Goal: Navigation & Orientation: Find specific page/section

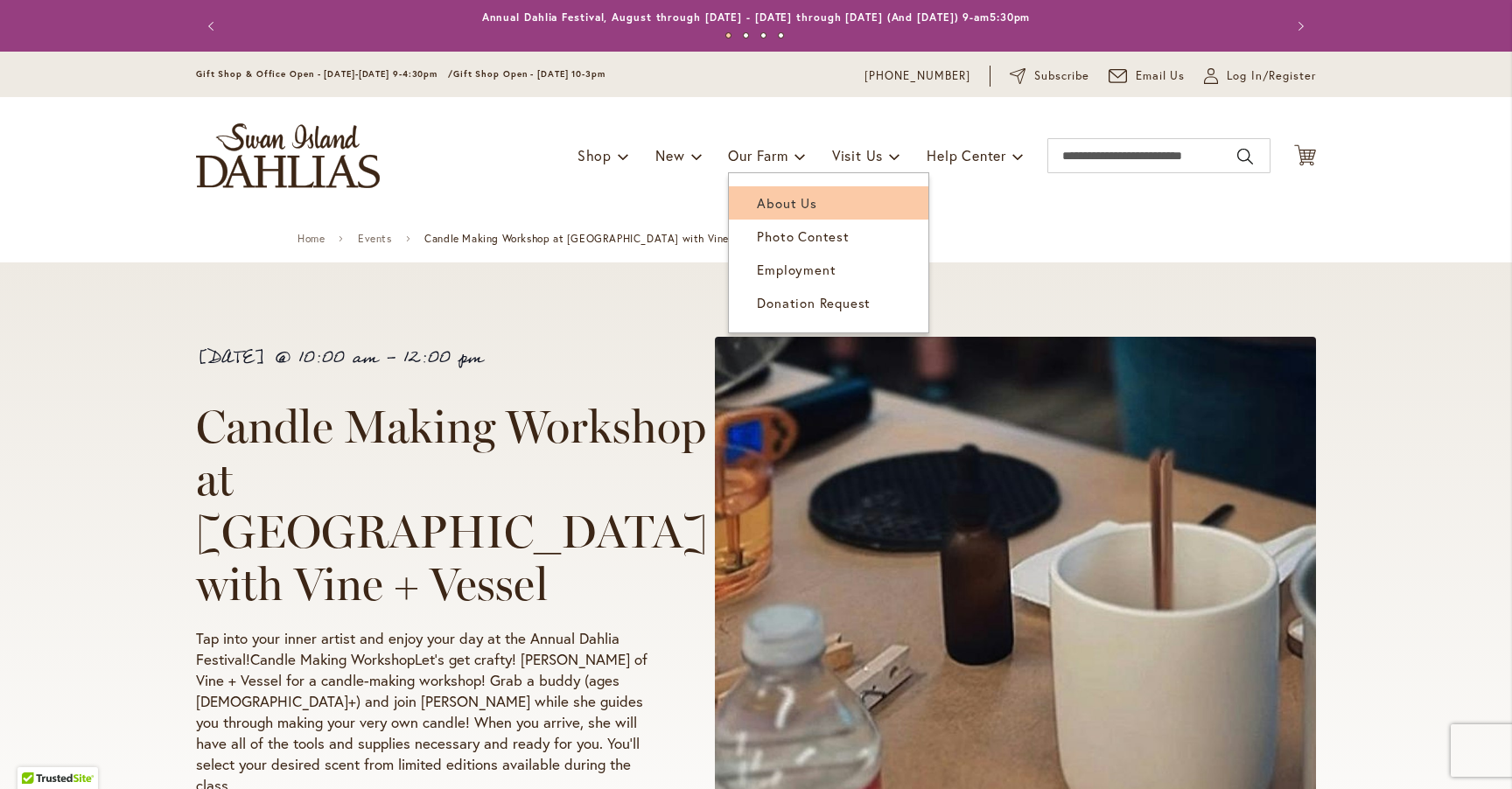
click at [775, 195] on span "About Us" at bounding box center [786, 203] width 60 height 18
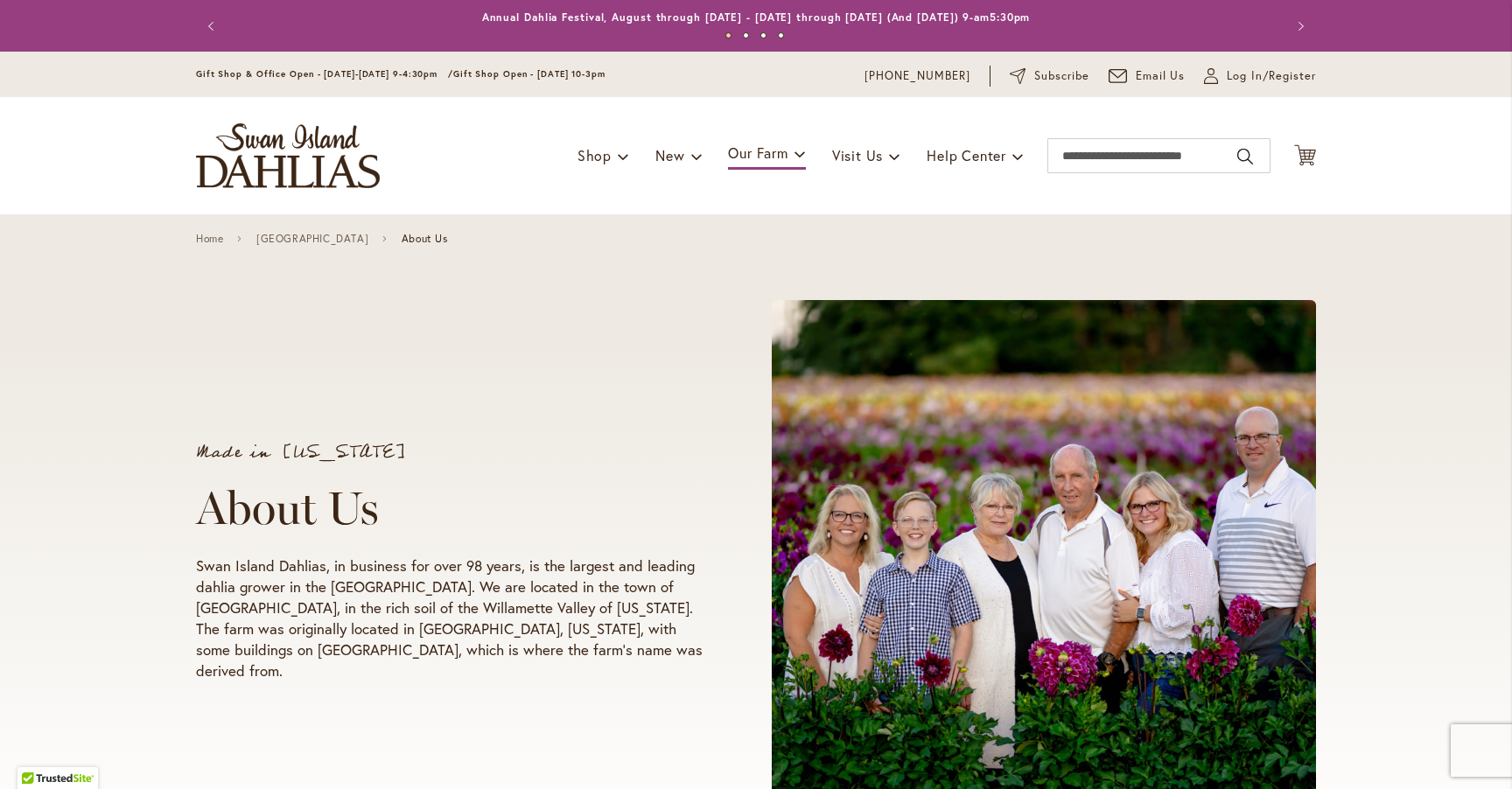
click at [1414, 527] on div "Made in Oregon About Us Swan Island Dahlias, in business for over 98 years, is …" at bounding box center [756, 545] width 1512 height 662
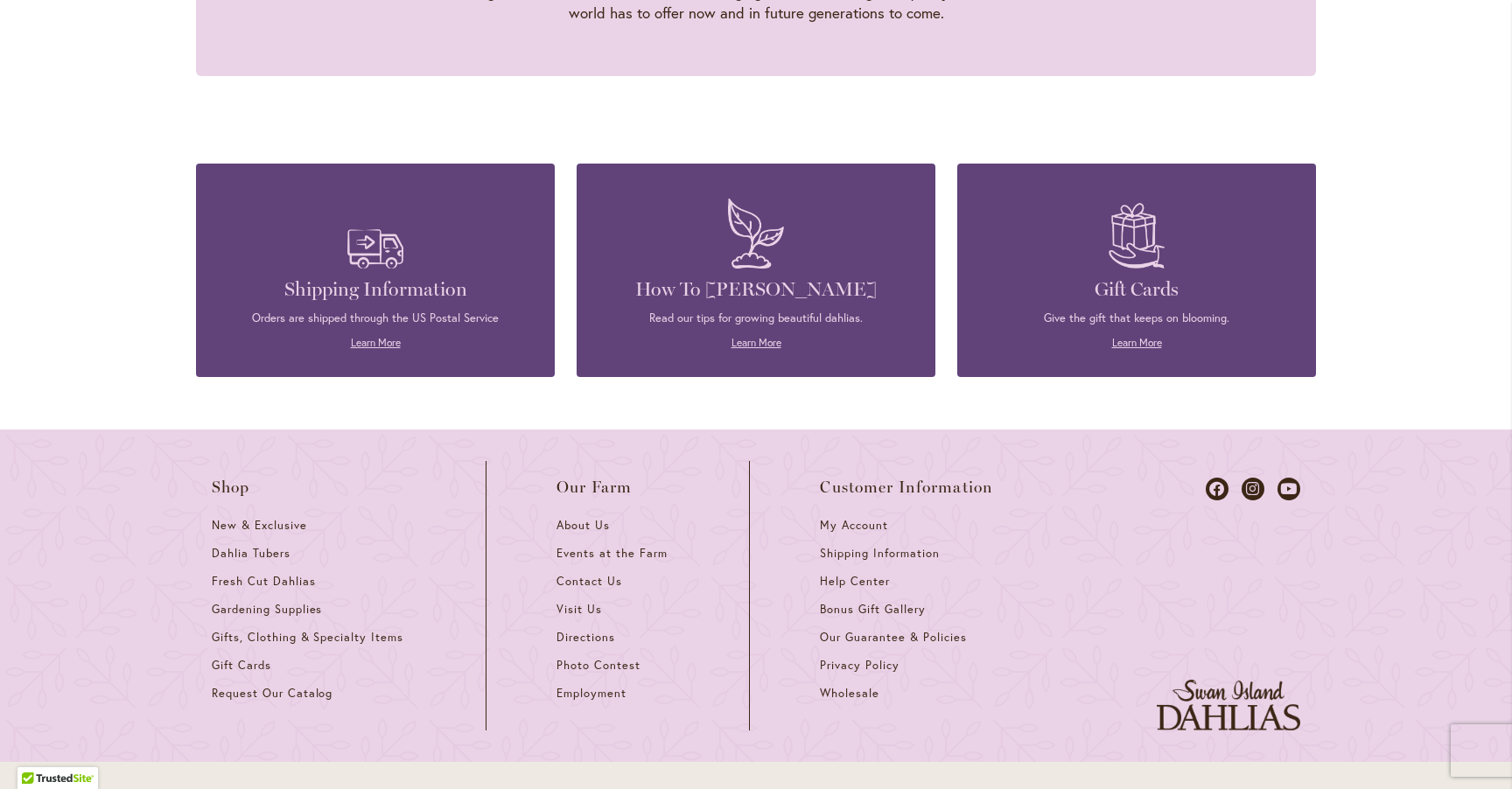
scroll to position [1946, 0]
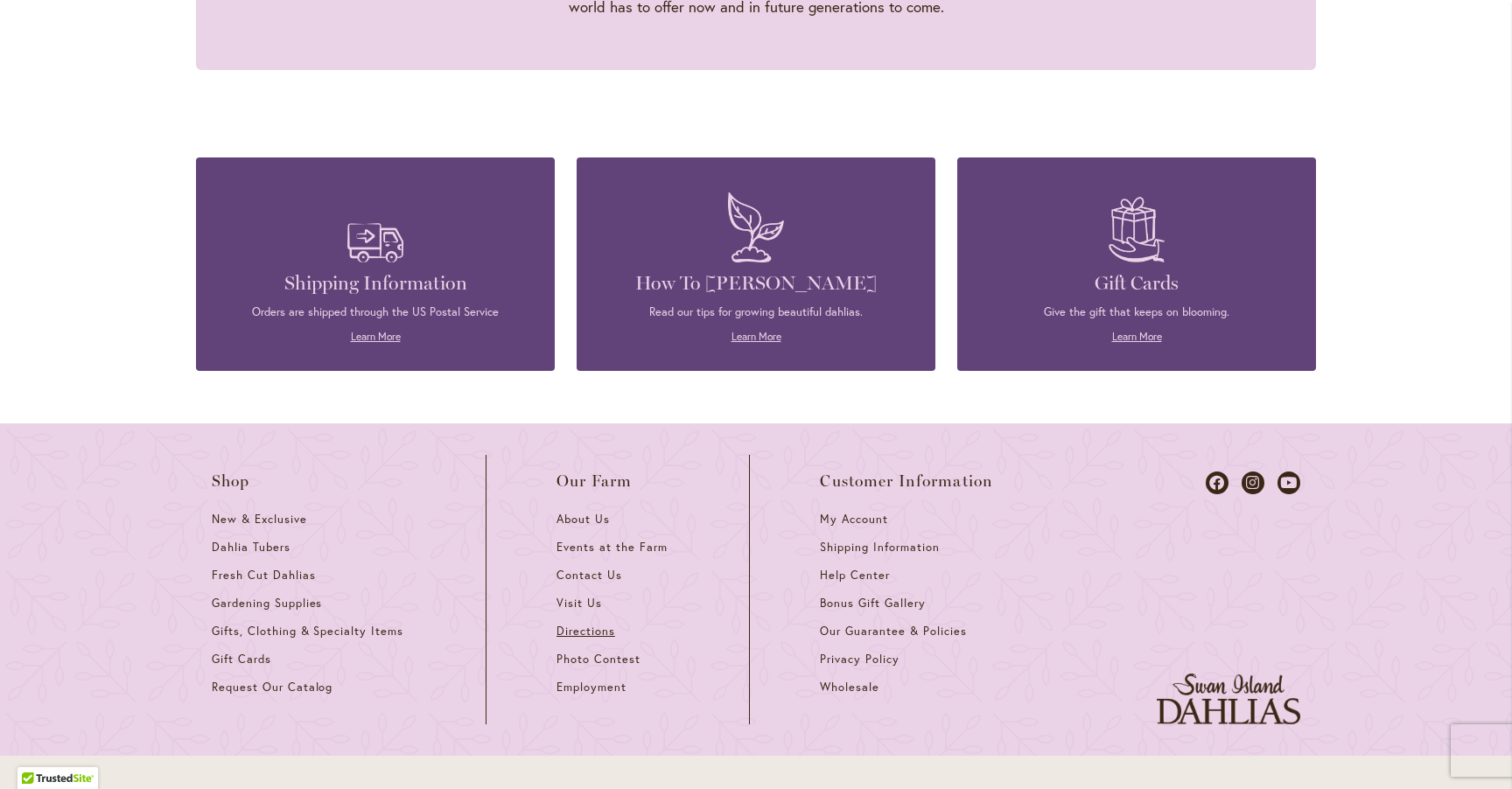
click at [572, 624] on span "Directions" at bounding box center [586, 630] width 59 height 15
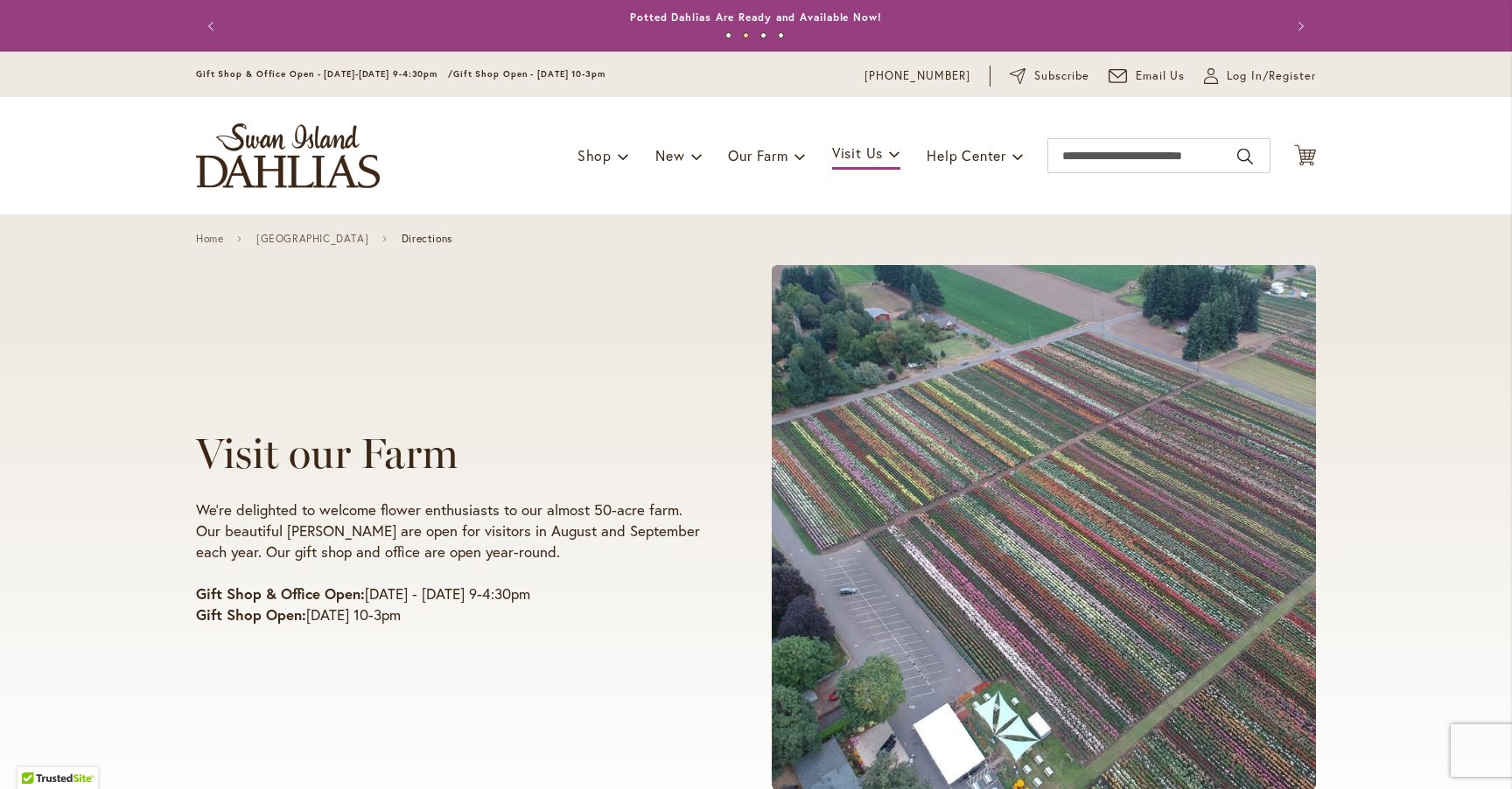
click at [646, 627] on div "Visit our Farm We're delighted to welcome flower enthusiasts to our almost 50-a…" at bounding box center [476, 527] width 560 height 226
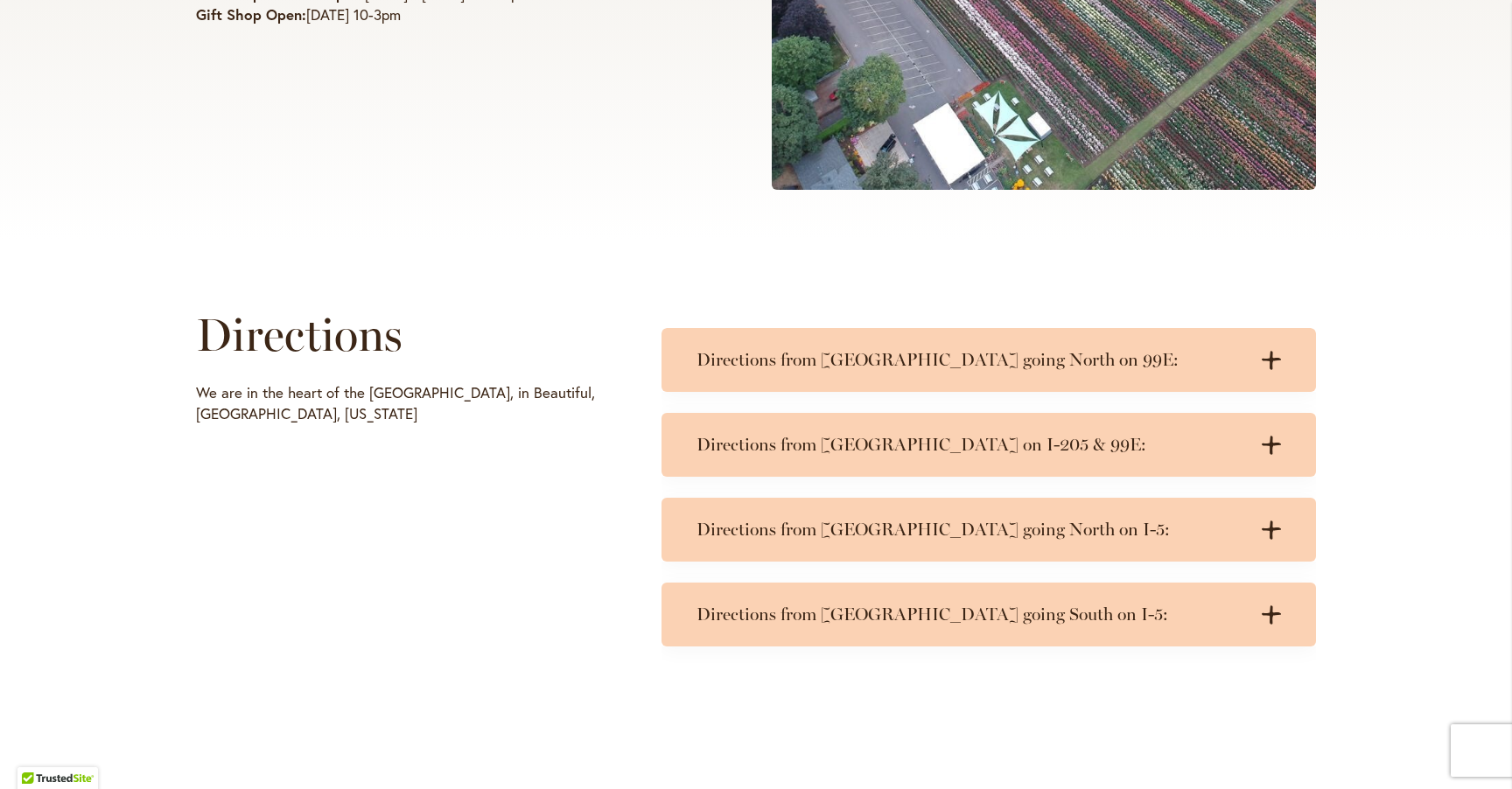
scroll to position [610, 0]
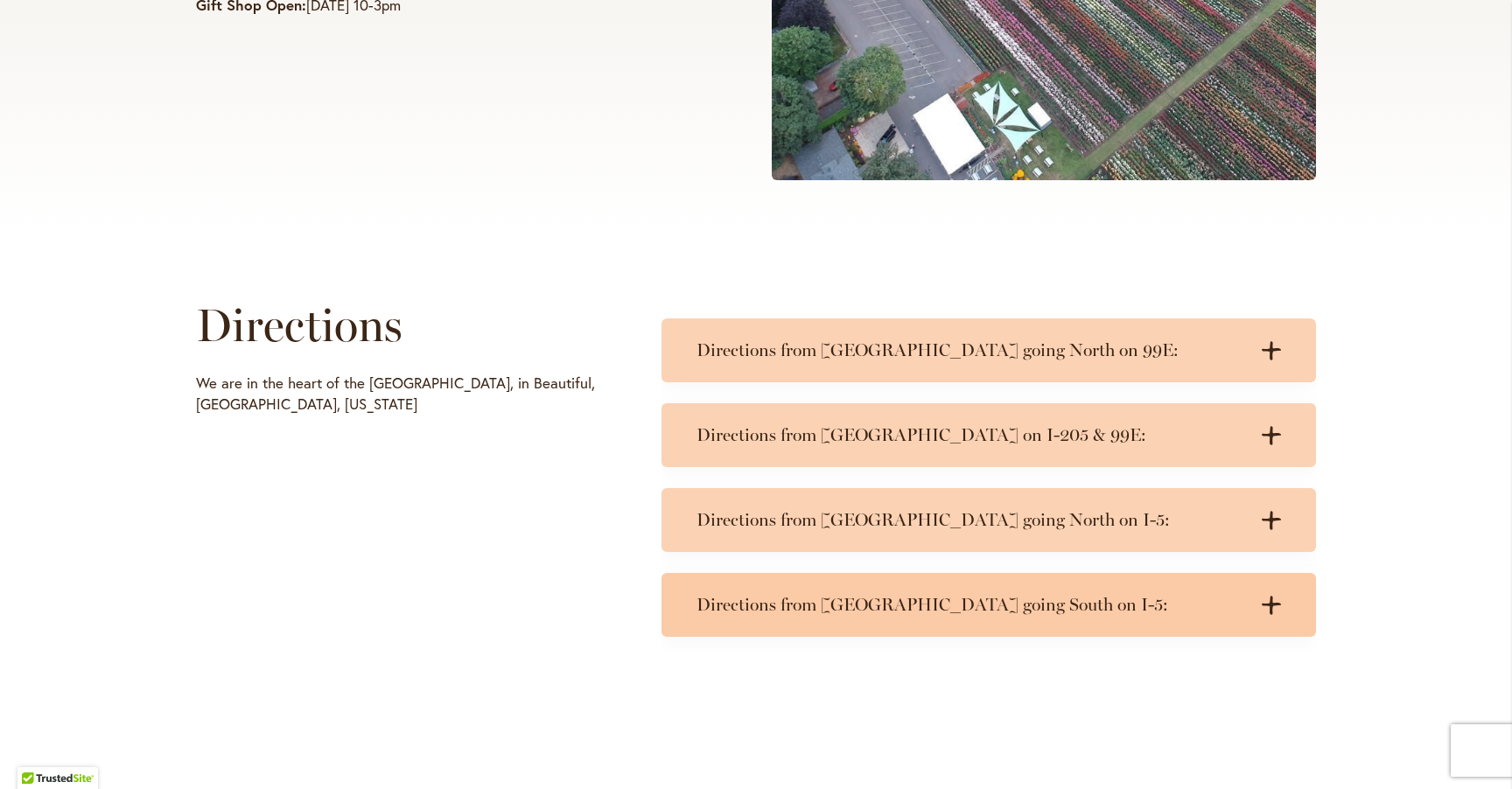
click at [1013, 610] on h3 "Directions from Portland going South on I-5:" at bounding box center [970, 605] width 549 height 22
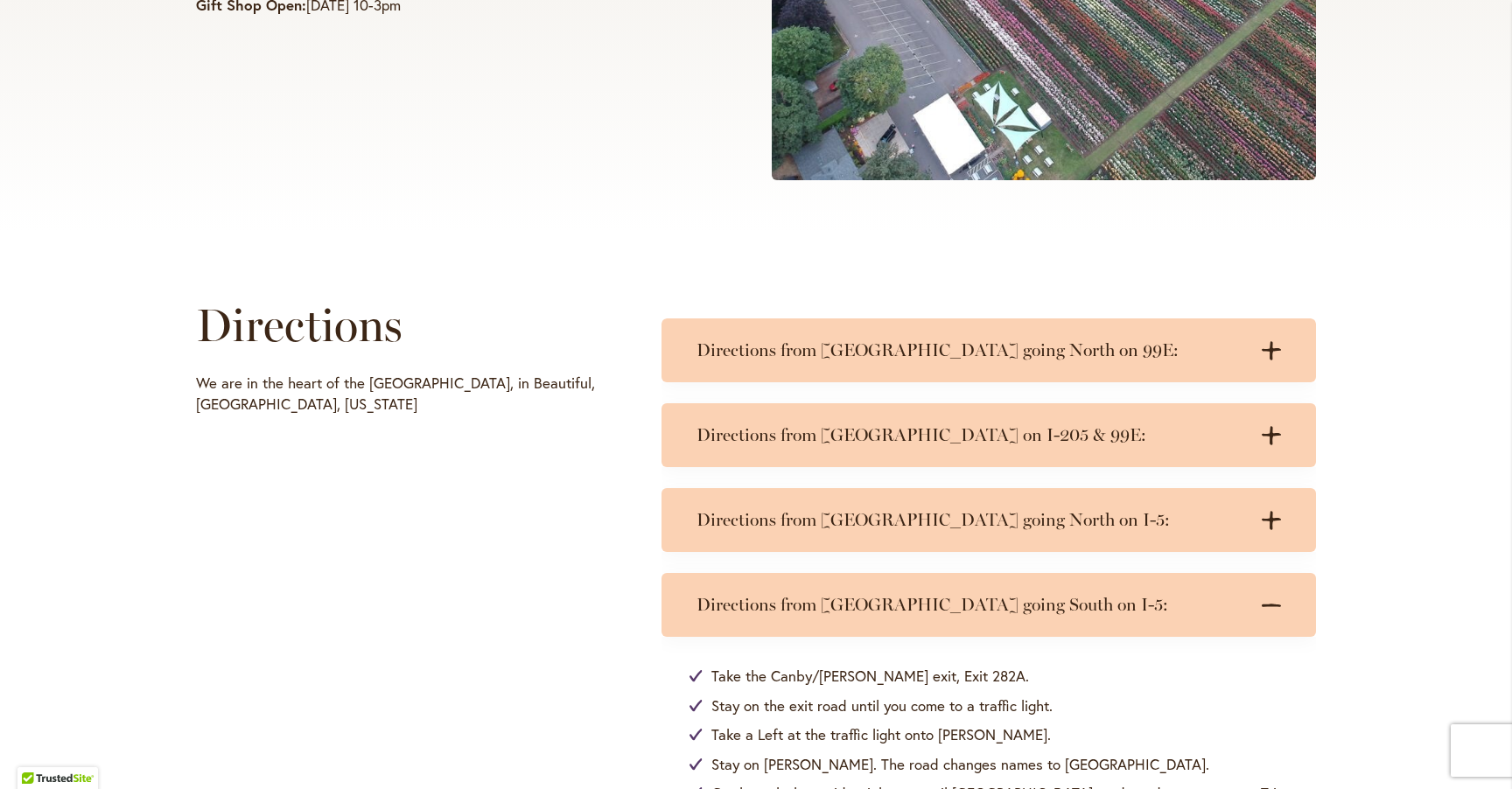
click at [1416, 667] on div "Directions We are in the heart of the Willamette Valley, in Beautiful, Canby, O…" at bounding box center [756, 613] width 1512 height 765
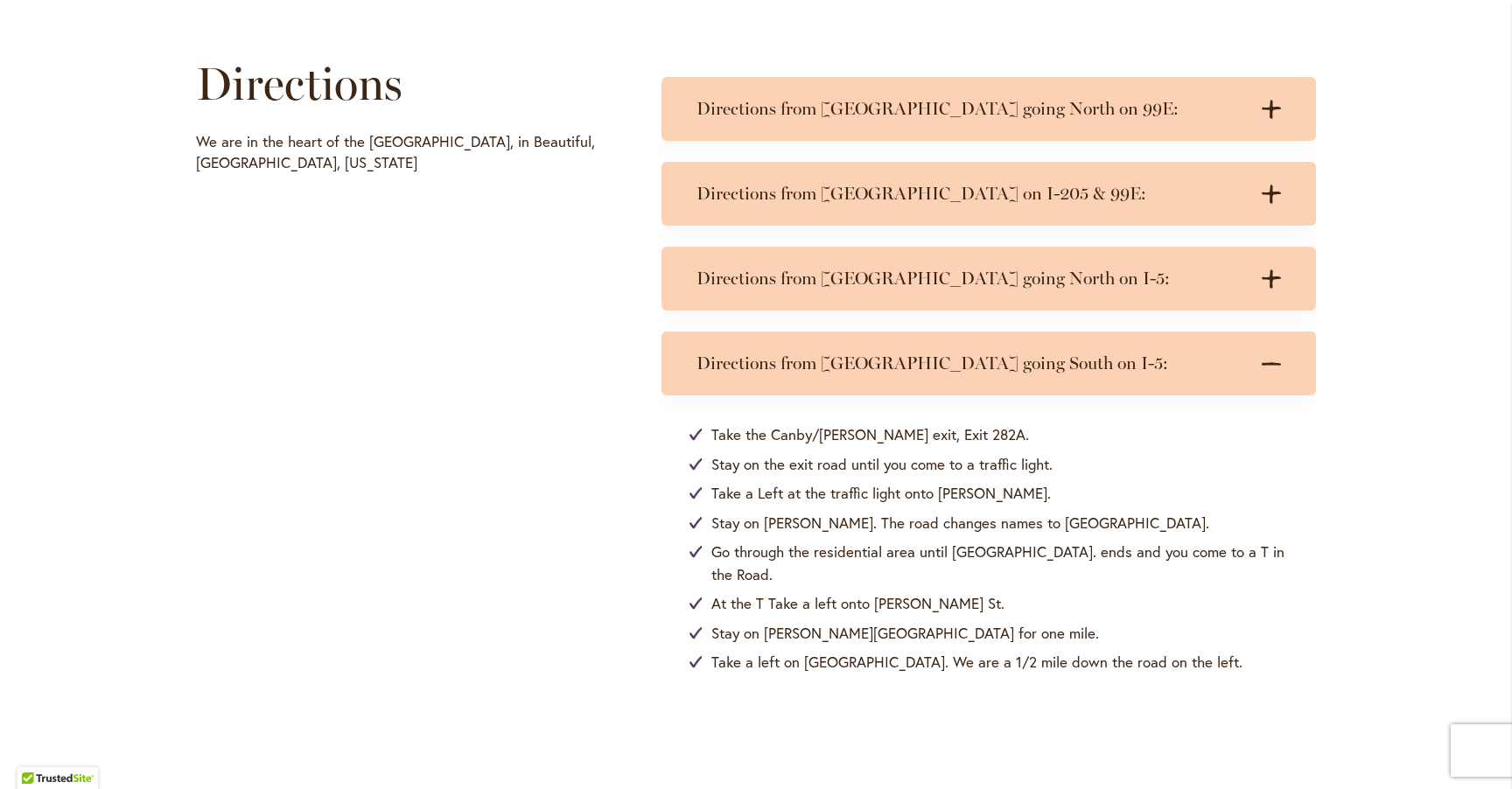
scroll to position [871, 0]
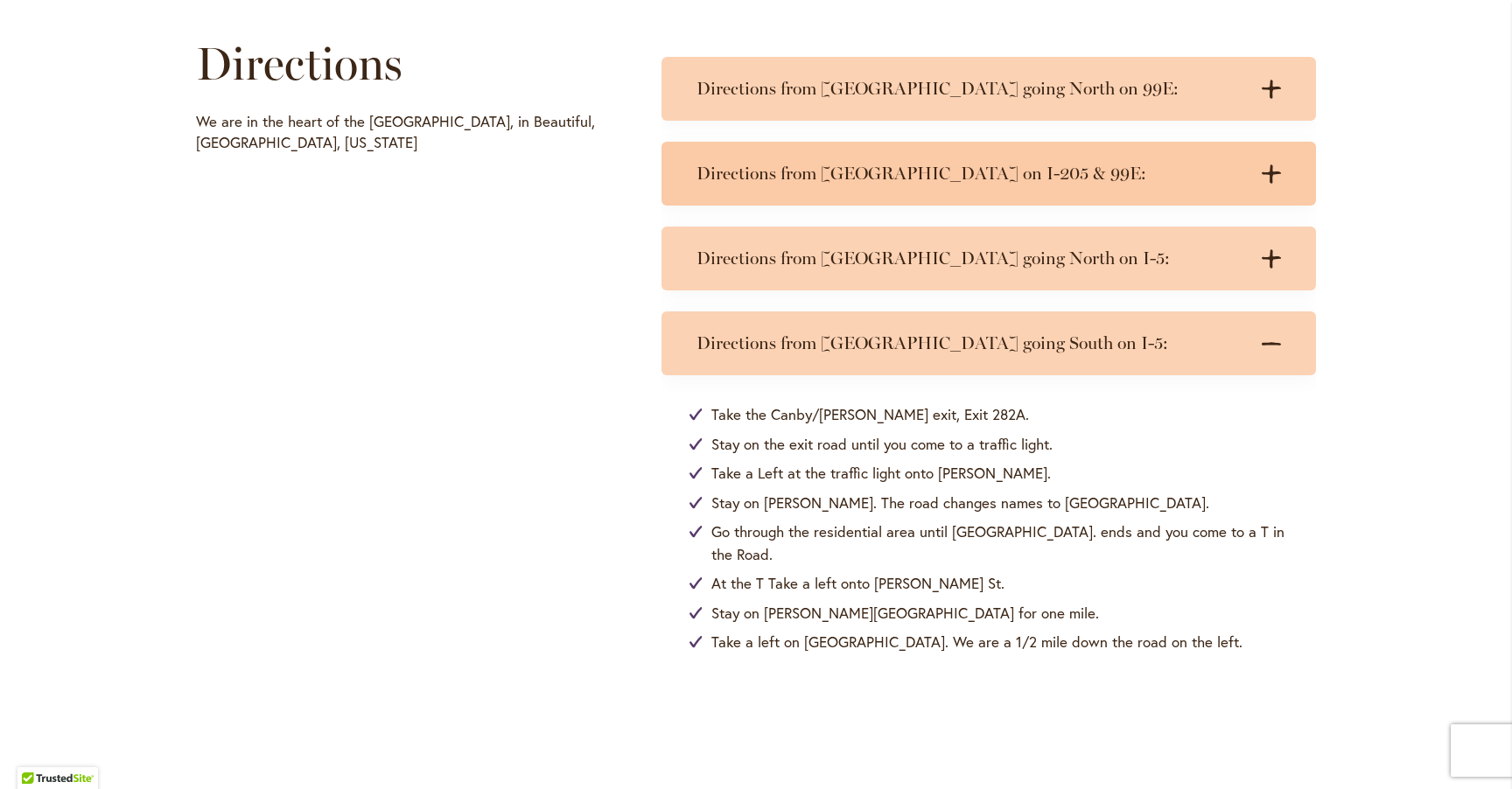
click at [1276, 174] on icon ".cls-1 { fill: #3c2616; stroke-width: 0px; }" at bounding box center [1272, 174] width 20 height 20
